Goal: Information Seeking & Learning: Find contact information

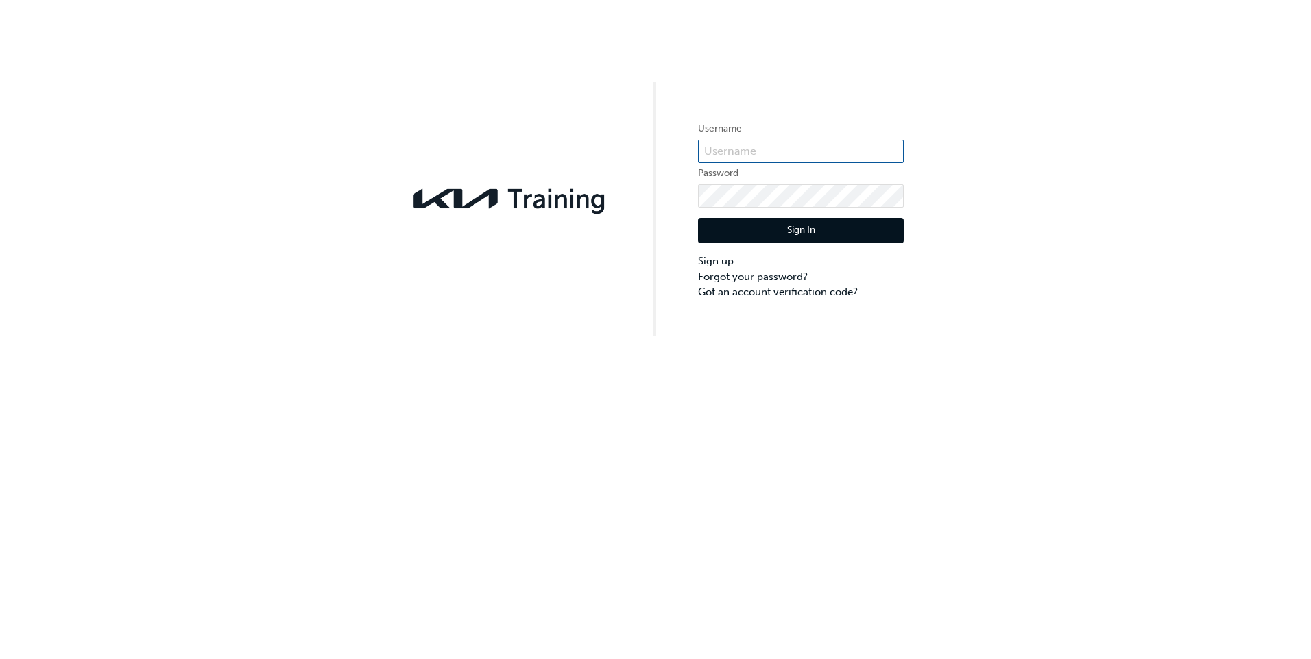
type input "KAU86106C9"
click at [795, 225] on button "Sign In" at bounding box center [801, 231] width 206 height 26
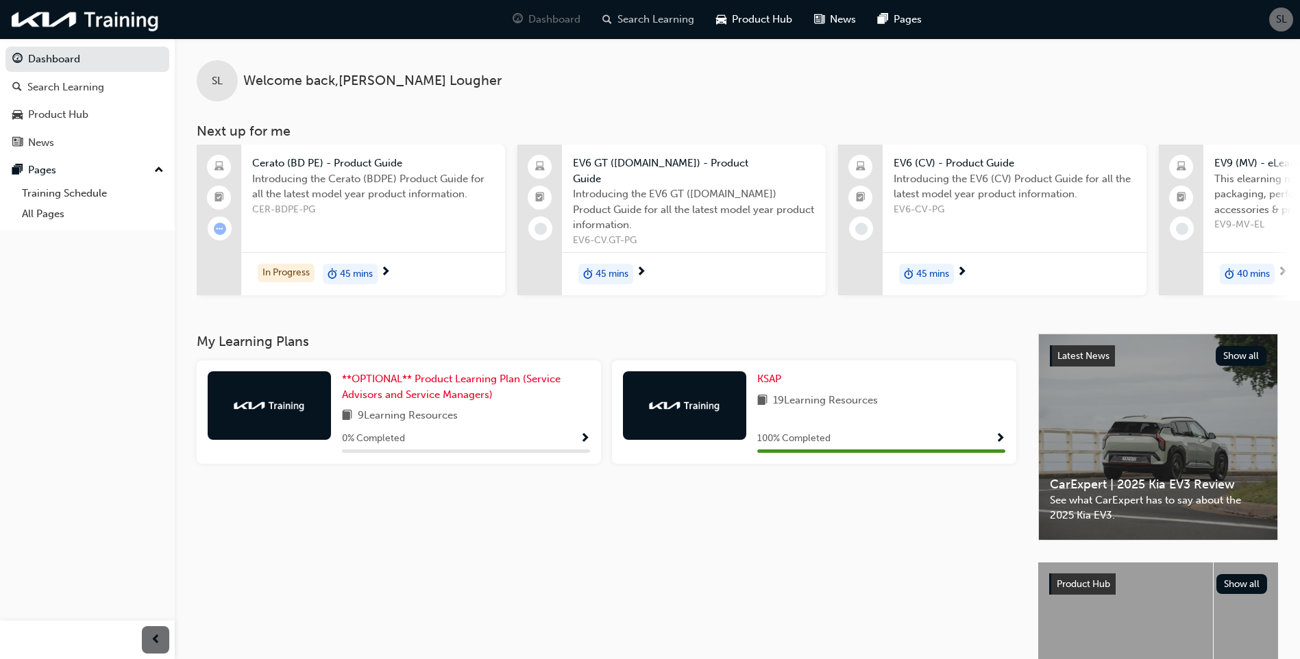
click at [657, 22] on span "Search Learning" at bounding box center [656, 20] width 77 height 16
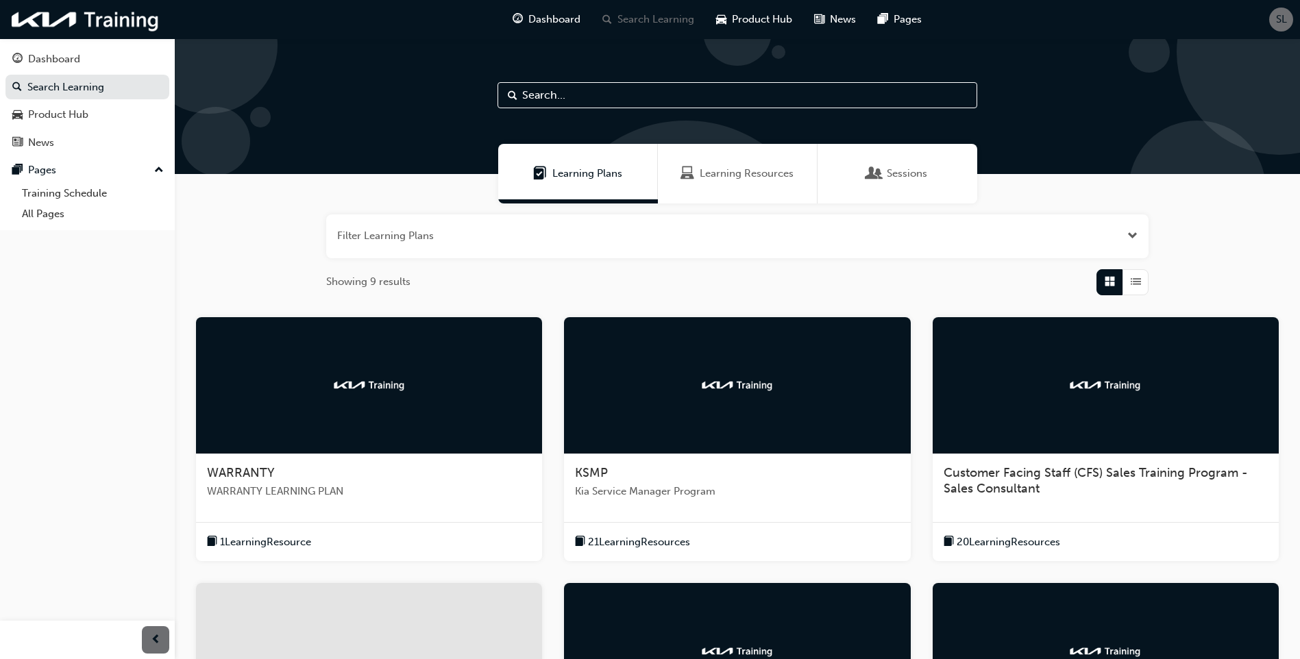
click at [287, 481] on div "WARRANTY WARRANTY LEARNING PLAN" at bounding box center [369, 487] width 346 height 67
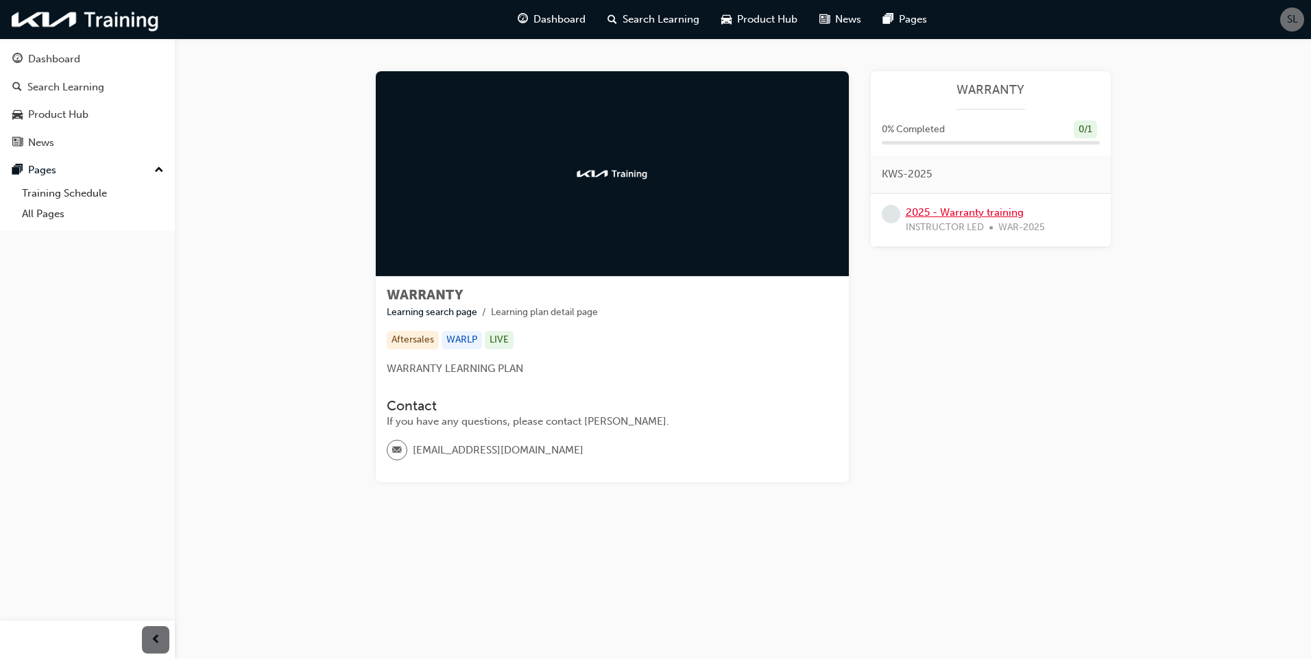
click at [960, 211] on link "2025 - Warranty training" at bounding box center [964, 212] width 118 height 12
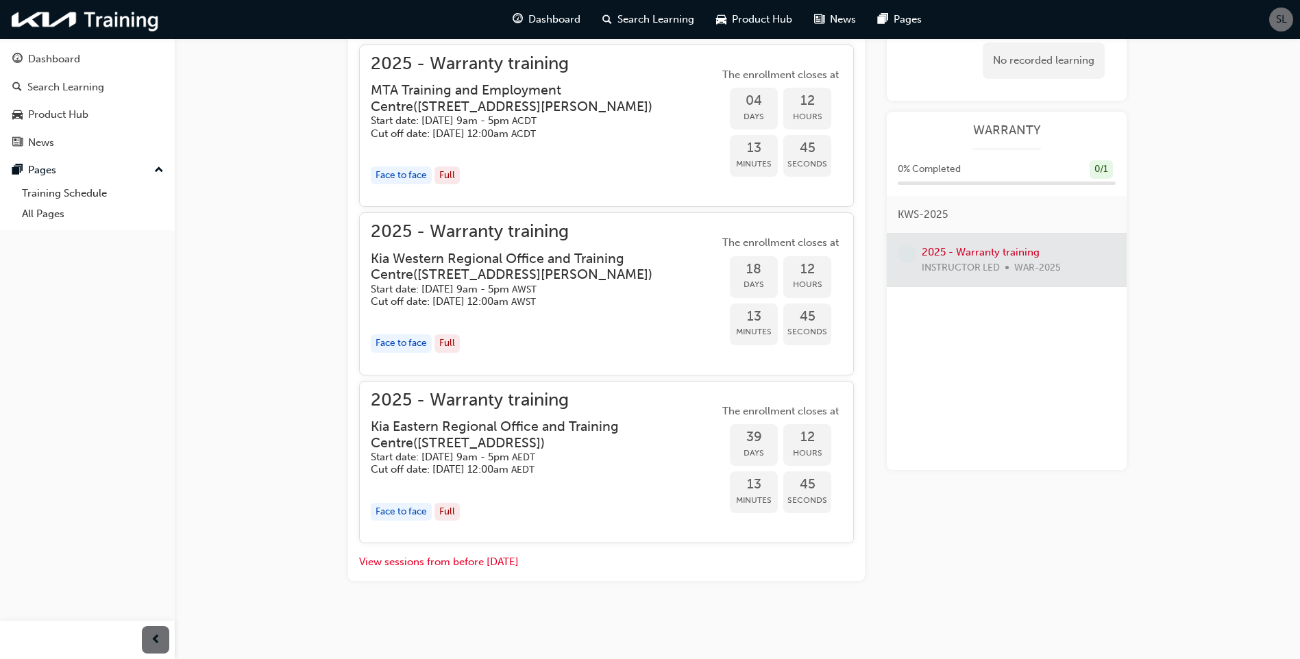
scroll to position [625, 0]
click at [411, 349] on div "Face to face" at bounding box center [401, 344] width 61 height 19
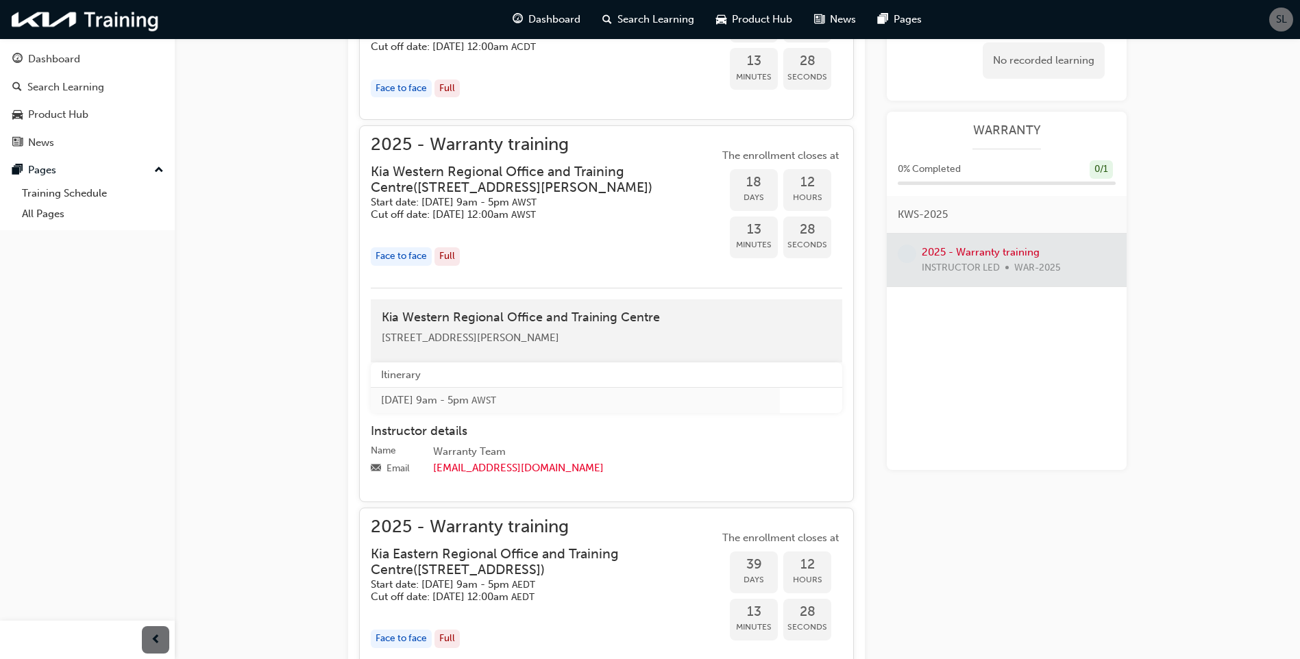
scroll to position [694, 0]
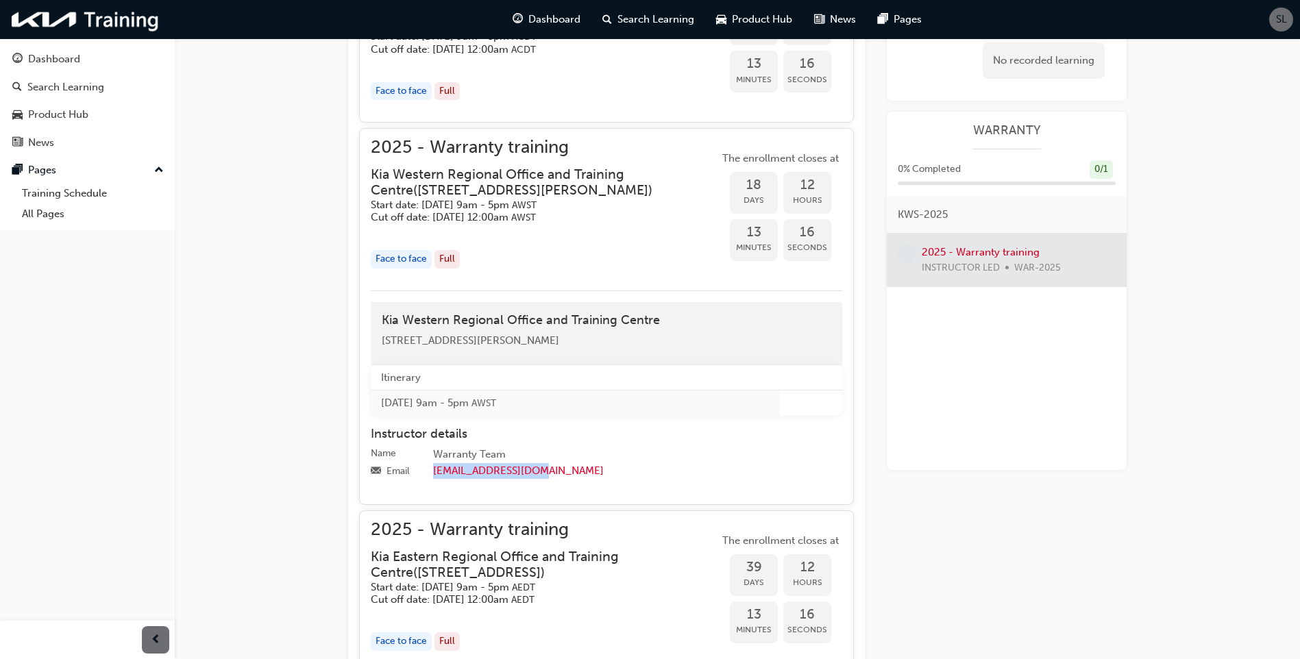
drag, startPoint x: 538, startPoint y: 489, endPoint x: 432, endPoint y: 491, distance: 106.3
click at [432, 483] on label "Email warranty@kia.com.au" at bounding box center [607, 473] width 472 height 20
drag, startPoint x: 432, startPoint y: 491, endPoint x: 446, endPoint y: 492, distance: 14.5
copy link "warranty@kia.com.au"
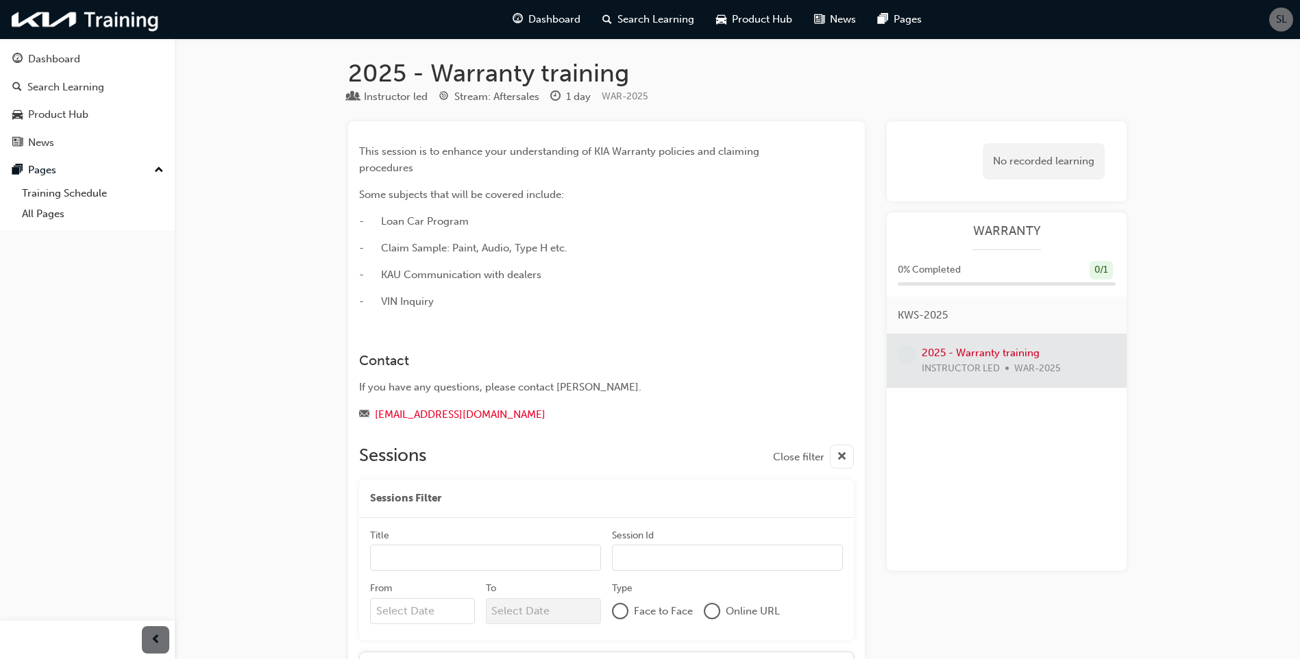
scroll to position [0, 0]
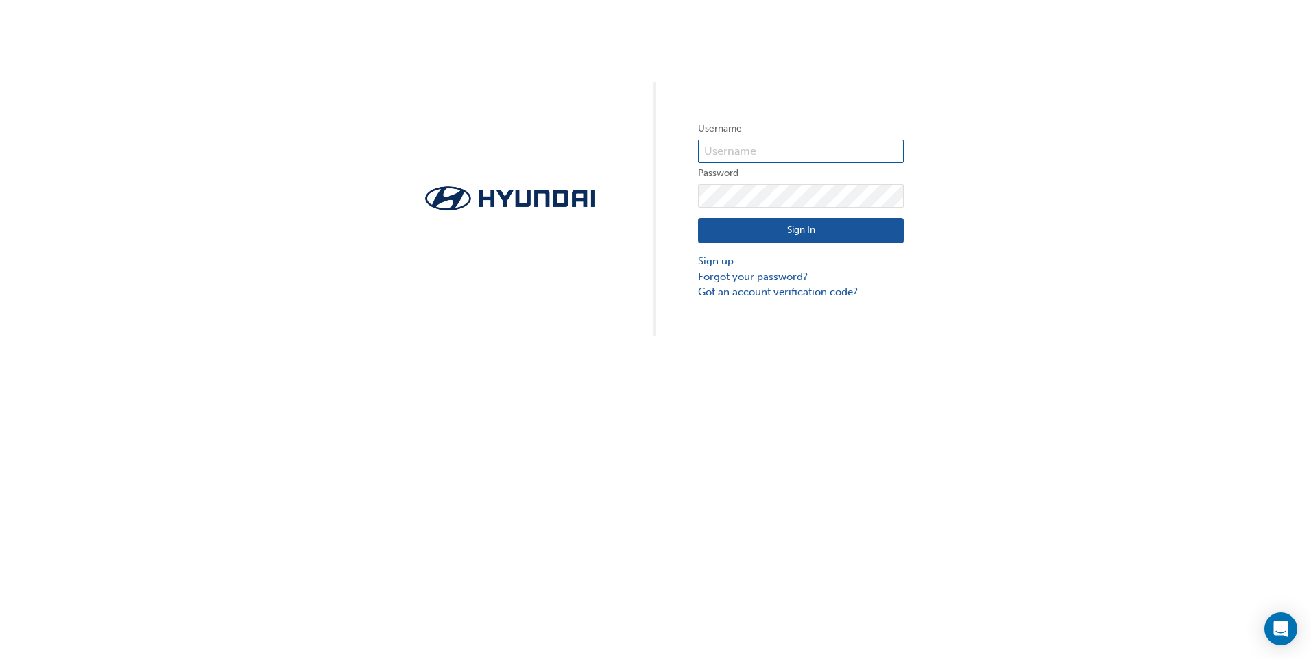
type input "29807"
click at [812, 238] on button "Sign In" at bounding box center [801, 231] width 206 height 26
